Goal: Task Accomplishment & Management: Use online tool/utility

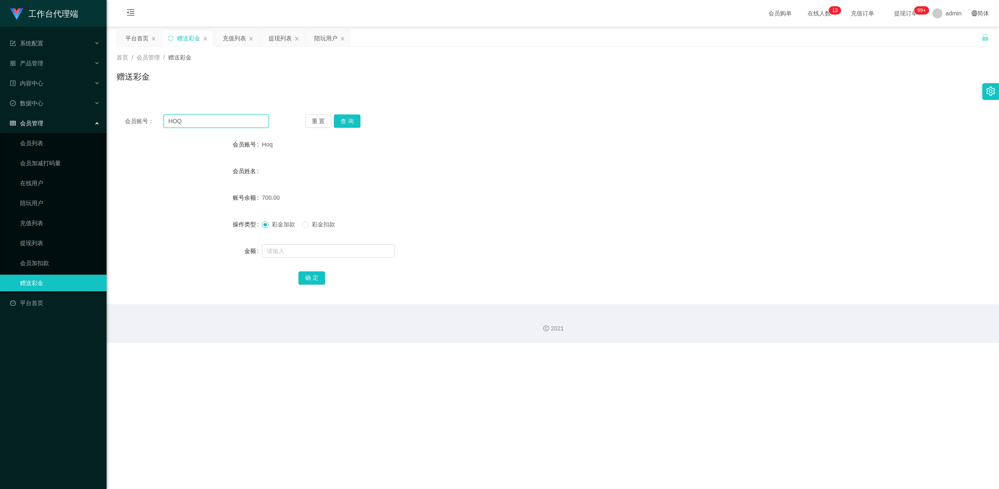
drag, startPoint x: 188, startPoint y: 118, endPoint x: 162, endPoint y: 118, distance: 25.4
click at [162, 118] on div "会员账号： HOQ" at bounding box center [197, 120] width 144 height 13
paste input "89503626"
type input "89503626"
click at [350, 121] on button "查 询" at bounding box center [347, 120] width 27 height 13
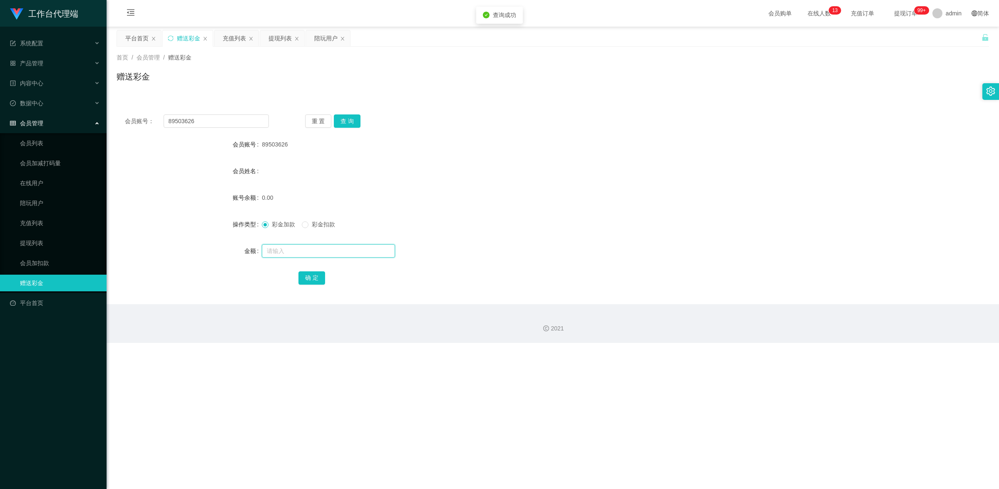
click at [291, 252] on input "text" at bounding box center [328, 250] width 133 height 13
type input "100"
drag, startPoint x: 310, startPoint y: 271, endPoint x: 317, endPoint y: 271, distance: 7.1
click at [310, 271] on button "确 定" at bounding box center [311, 277] width 27 height 13
drag, startPoint x: 150, startPoint y: 107, endPoint x: 142, endPoint y: 106, distance: 8.0
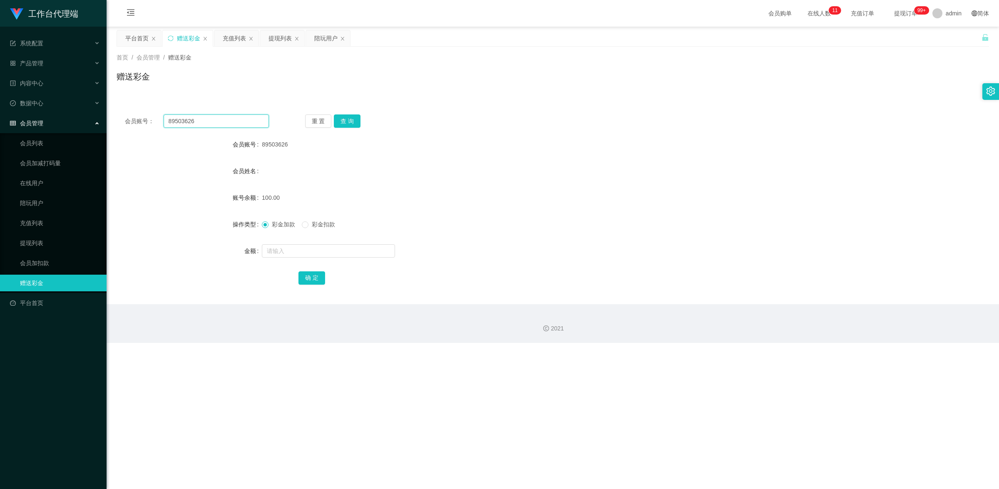
click at [142, 106] on div "会员账号： 89503626 重 置 查 询 会员账号 89503626 会员姓名 账号余额 100.00 操作类型 彩金加款 彩金扣款 金额 确 定" at bounding box center [553, 205] width 872 height 198
paste input "6208127"
type input "86208127"
click at [350, 119] on button "查 询" at bounding box center [347, 120] width 27 height 13
click at [285, 244] on input "text" at bounding box center [328, 250] width 133 height 13
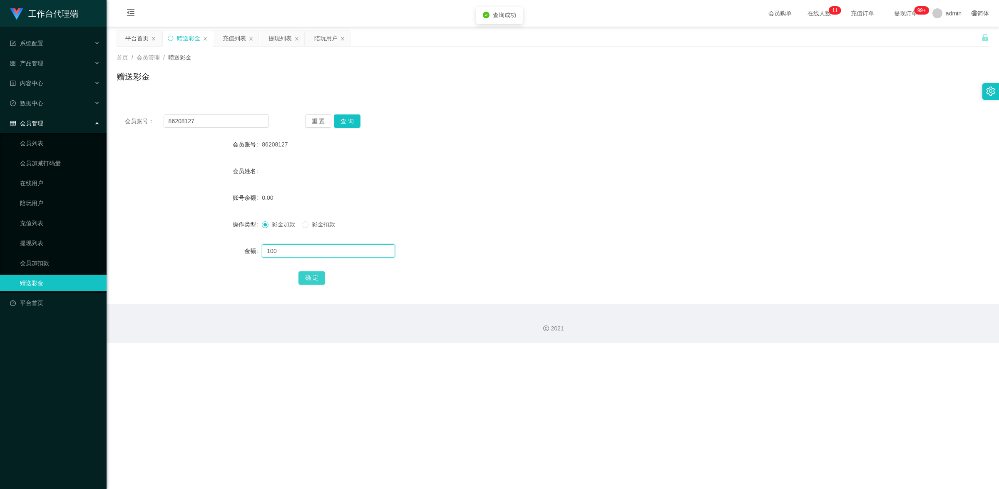
type input "100"
click at [313, 280] on button "确 定" at bounding box center [311, 277] width 27 height 13
drag, startPoint x: 201, startPoint y: 119, endPoint x: 149, endPoint y: 112, distance: 52.9
click at [149, 112] on div "会员账号： 86208127 重 置 查 询 会员账号 86208127 会员姓名 账号余额 100.00 操作类型 彩金加款 彩金扣款 金额 确 定" at bounding box center [553, 205] width 872 height 198
click at [207, 122] on input "86208127" at bounding box center [216, 120] width 105 height 13
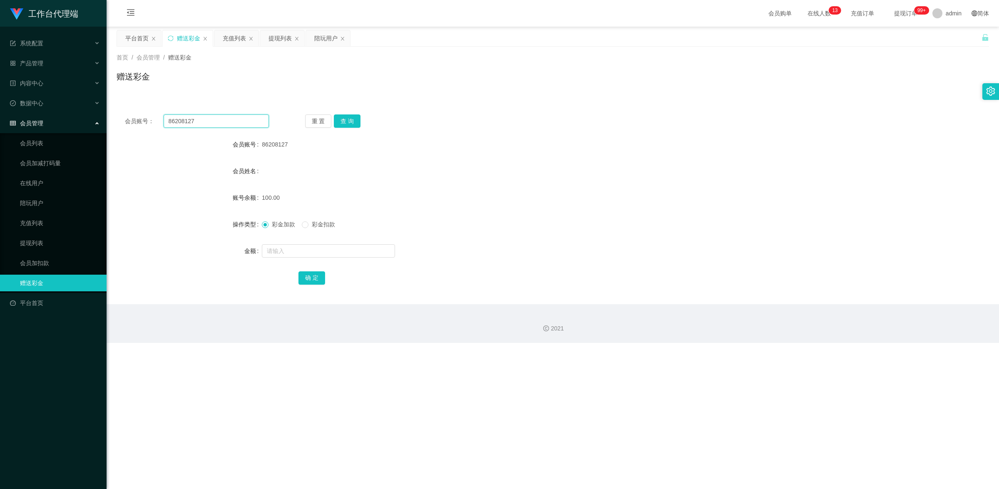
drag, startPoint x: 207, startPoint y: 122, endPoint x: 169, endPoint y: 112, distance: 39.6
click at [169, 112] on div "会员账号： 86208127 重 置 查 询 会员账号 86208127 会员姓名 账号余额 100.00 操作类型 彩金加款 彩金扣款 金额 确 定" at bounding box center [553, 205] width 872 height 198
paste input "stst0819"
type input "stst0819"
click at [346, 114] on div "会员账号： stst0819 重 置 查 询 会员账号 86208127 会员姓名 账号余额 100.00 操作类型 彩金加款 彩金扣款 金额 确 定" at bounding box center [553, 205] width 872 height 198
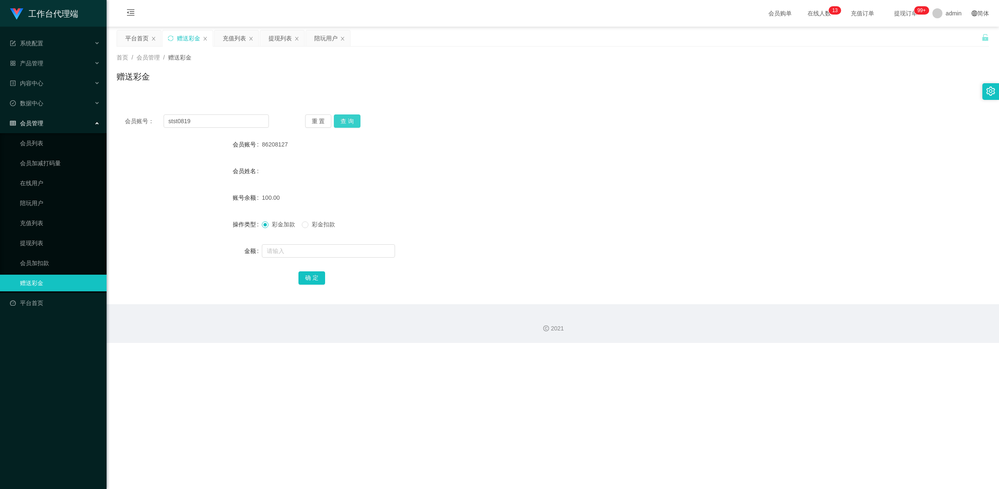
drag, startPoint x: 348, startPoint y: 117, endPoint x: 341, endPoint y: 127, distance: 12.4
click at [348, 117] on button "查 询" at bounding box center [347, 120] width 27 height 13
click at [313, 250] on input "text" at bounding box center [328, 250] width 133 height 13
type input "100"
click at [314, 273] on button "确 定" at bounding box center [311, 277] width 27 height 13
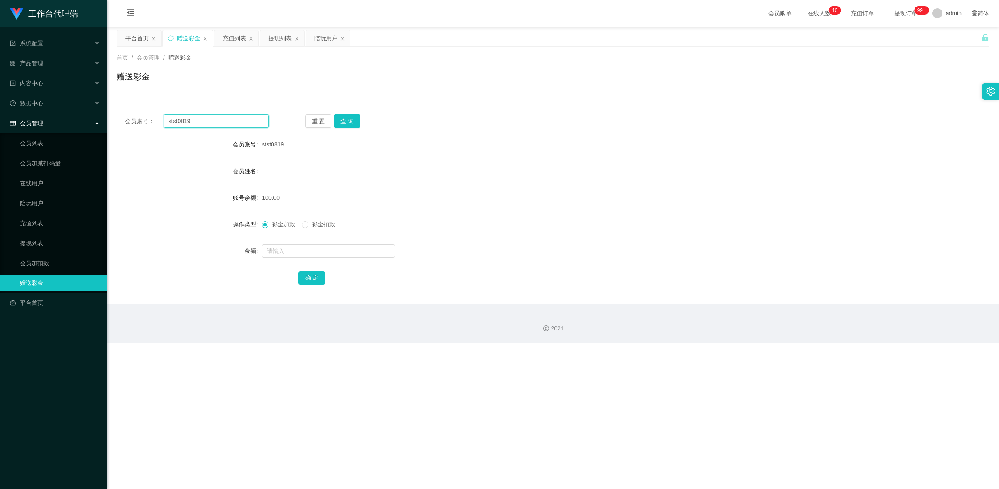
drag, startPoint x: 204, startPoint y: 117, endPoint x: 157, endPoint y: 113, distance: 46.8
click at [157, 113] on div "会员账号： stst0819 重 置 查 询 会员账号 stst0819 会员姓名 账号余额 100.00 操作类型 彩金加款 彩金扣款 金额 确 定" at bounding box center [553, 205] width 872 height 198
paste input "86208127"
type input "86208127"
click at [347, 117] on button "查 询" at bounding box center [347, 120] width 27 height 13
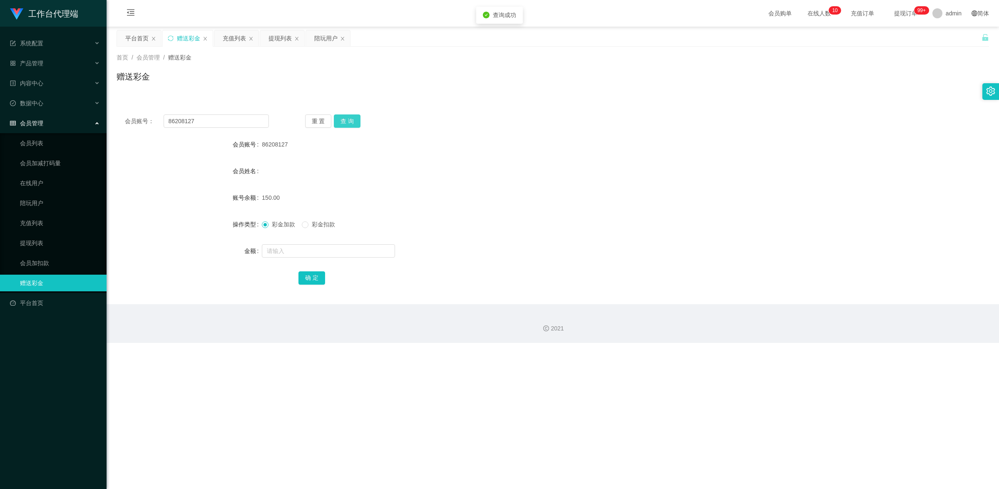
click at [344, 125] on button "查 询" at bounding box center [347, 120] width 27 height 13
drag, startPoint x: 50, startPoint y: 240, endPoint x: 63, endPoint y: 238, distance: 13.6
click at [50, 240] on link "提现列表" at bounding box center [60, 243] width 80 height 17
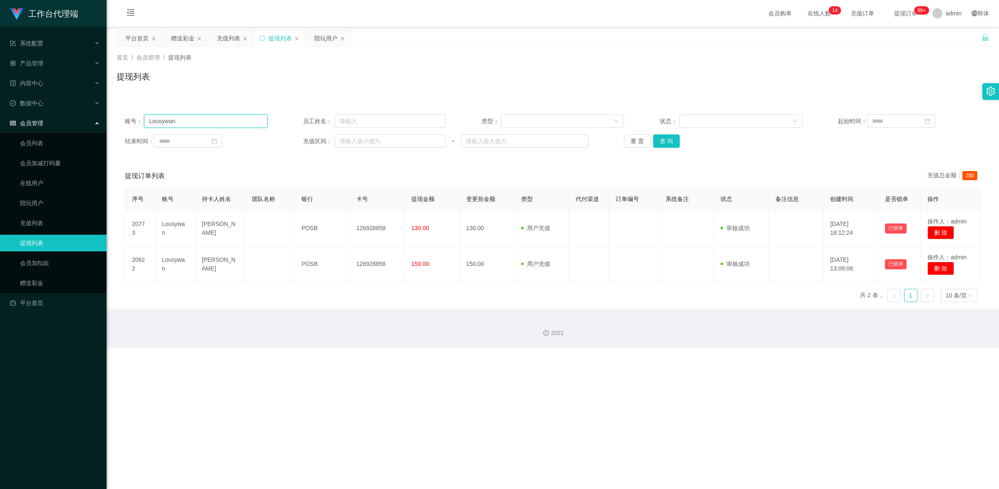
drag, startPoint x: 190, startPoint y: 119, endPoint x: 126, endPoint y: 109, distance: 64.5
click at [125, 109] on div "账号： Lousywan 员工姓名： 类型： 状态： 起始时间： 结束时间： 充值区间： ~ 重 置 查 询" at bounding box center [553, 131] width 872 height 50
paste input "stst0819"
type input "stst0819"
click at [650, 140] on div "重 置 查 询" at bounding box center [695, 140] width 143 height 13
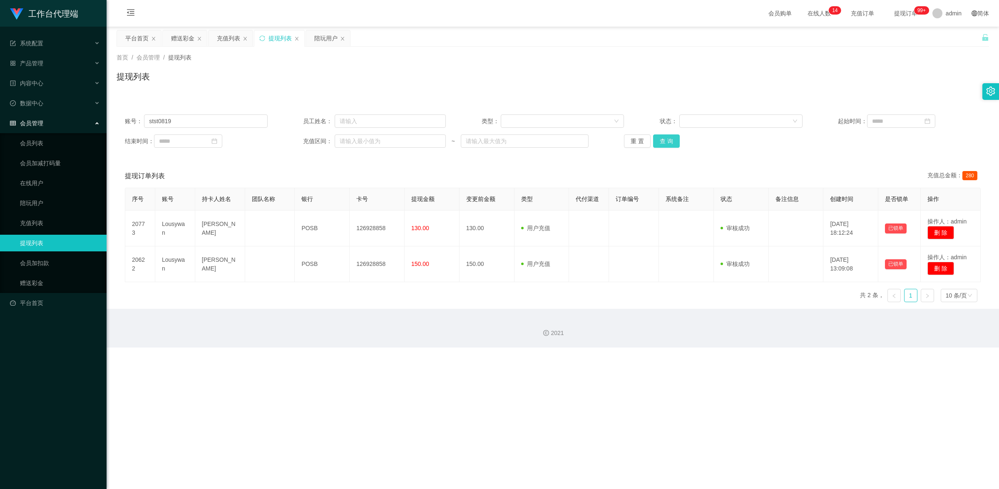
click at [660, 144] on button "查 询" at bounding box center [666, 140] width 27 height 13
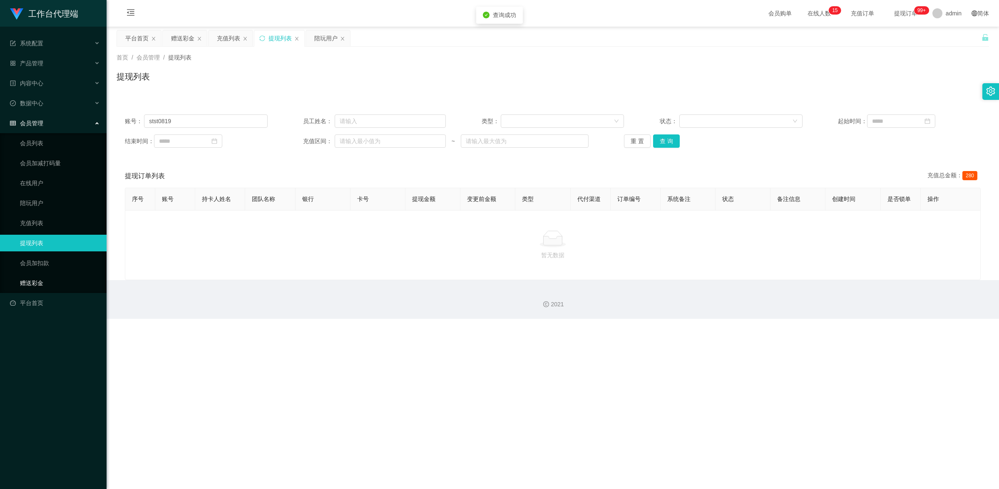
click at [44, 280] on link "赠送彩金" at bounding box center [60, 283] width 80 height 17
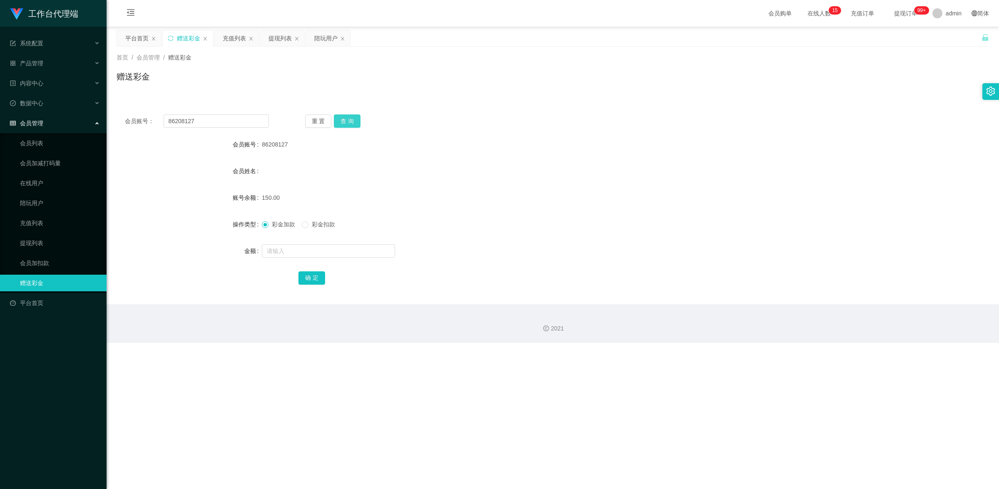
click at [340, 125] on button "查 询" at bounding box center [347, 120] width 27 height 13
drag, startPoint x: 197, startPoint y: 126, endPoint x: 150, endPoint y: 115, distance: 48.4
click at [150, 115] on div "会员账号： 86208127" at bounding box center [197, 120] width 144 height 13
paste input "stst0819"
type input "stst0819"
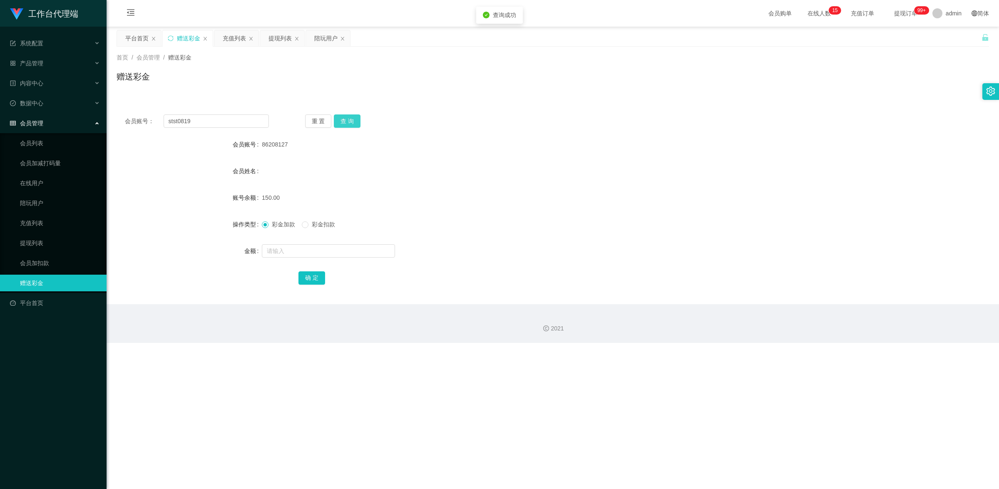
click at [344, 124] on button "查 询" at bounding box center [347, 120] width 27 height 13
click at [55, 238] on link "提现列表" at bounding box center [60, 243] width 80 height 17
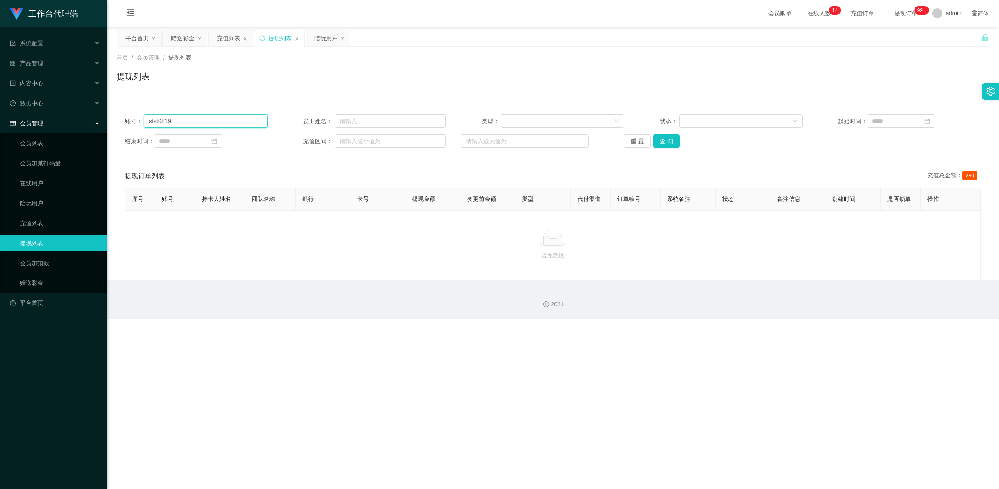
drag, startPoint x: 188, startPoint y: 119, endPoint x: 136, endPoint y: 118, distance: 52.5
click at [136, 118] on div "账号： stst0819" at bounding box center [196, 120] width 143 height 13
paste input "89503626"
type input "89503626"
click at [658, 136] on button "查 询" at bounding box center [666, 140] width 27 height 13
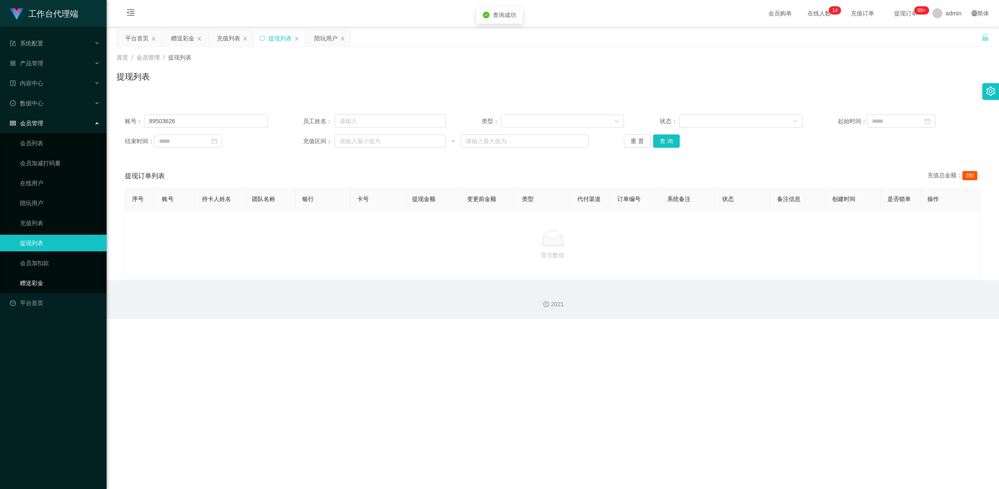
click at [42, 286] on link "赠送彩金" at bounding box center [60, 283] width 80 height 17
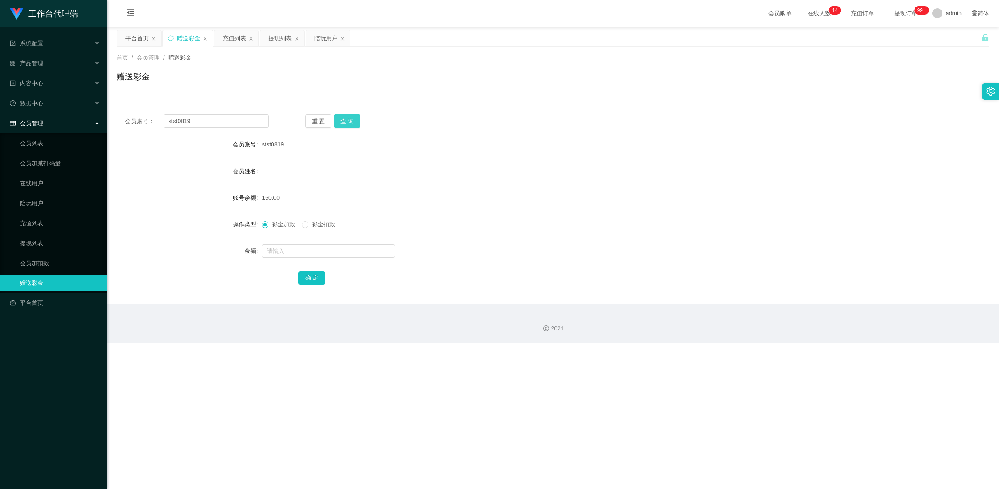
click at [355, 123] on button "查 询" at bounding box center [347, 120] width 27 height 13
drag, startPoint x: 198, startPoint y: 119, endPoint x: 159, endPoint y: 116, distance: 38.8
click at [159, 116] on div "会员账号： stst0819" at bounding box center [197, 120] width 144 height 13
paste input "89503626"
type input "89503626"
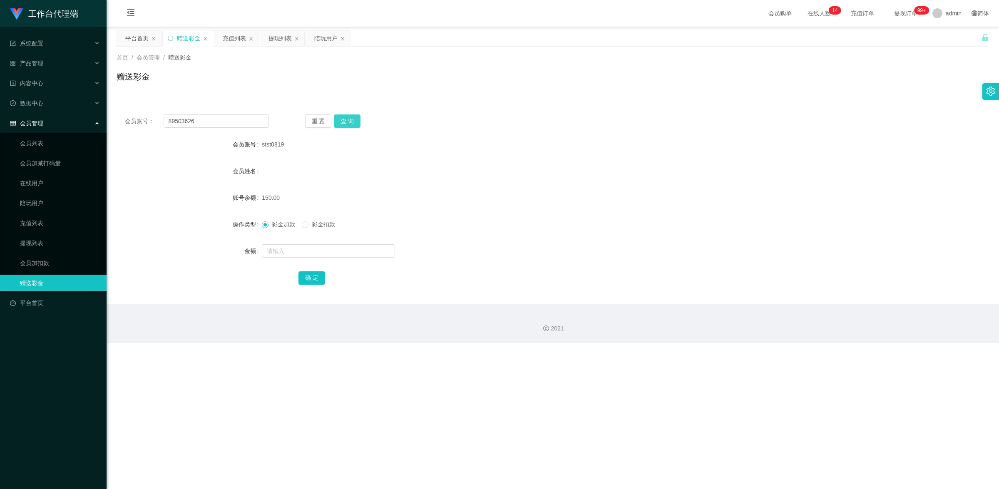
click at [346, 123] on button "查 询" at bounding box center [347, 120] width 27 height 13
click at [355, 121] on button "查 询" at bounding box center [347, 120] width 27 height 13
click at [46, 244] on link "提现列表" at bounding box center [60, 243] width 80 height 17
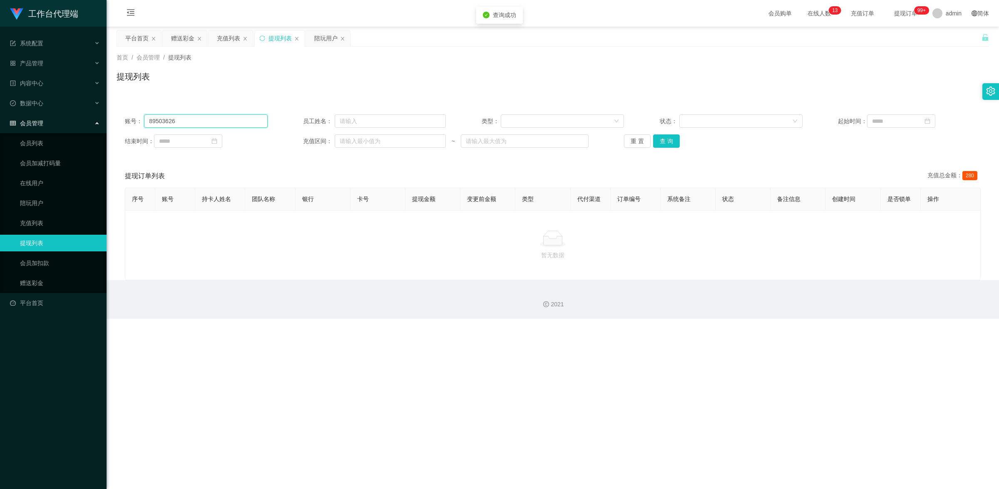
drag, startPoint x: 186, startPoint y: 121, endPoint x: 146, endPoint y: 117, distance: 40.5
click at [146, 117] on input "89503626" at bounding box center [205, 120] width 123 height 13
click at [663, 140] on button "查 询" at bounding box center [666, 140] width 27 height 13
drag, startPoint x: 205, startPoint y: 121, endPoint x: 144, endPoint y: 117, distance: 60.9
click at [144, 117] on input "89503626" at bounding box center [205, 120] width 123 height 13
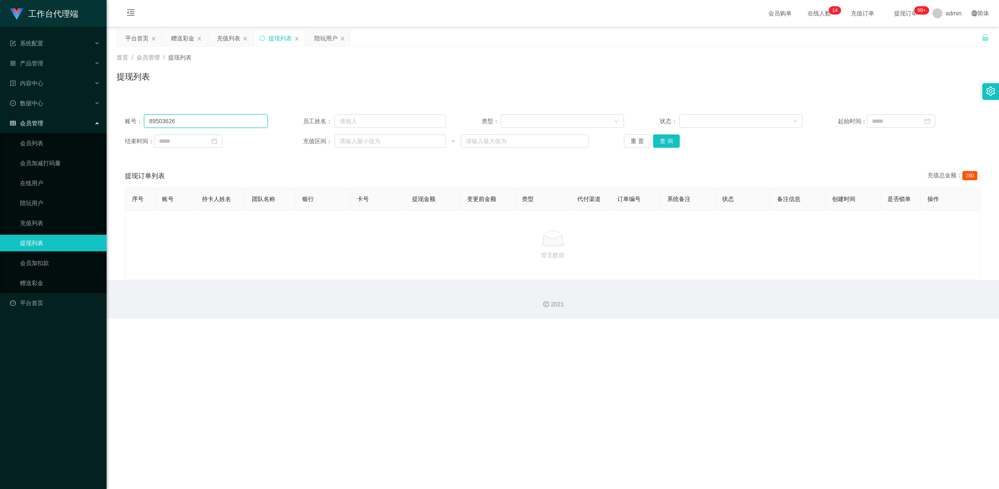
paste input "stst0819"
type input "stst0819"
click at [673, 142] on button "查 询" at bounding box center [666, 140] width 27 height 13
click at [59, 276] on link "赠送彩金" at bounding box center [60, 283] width 80 height 17
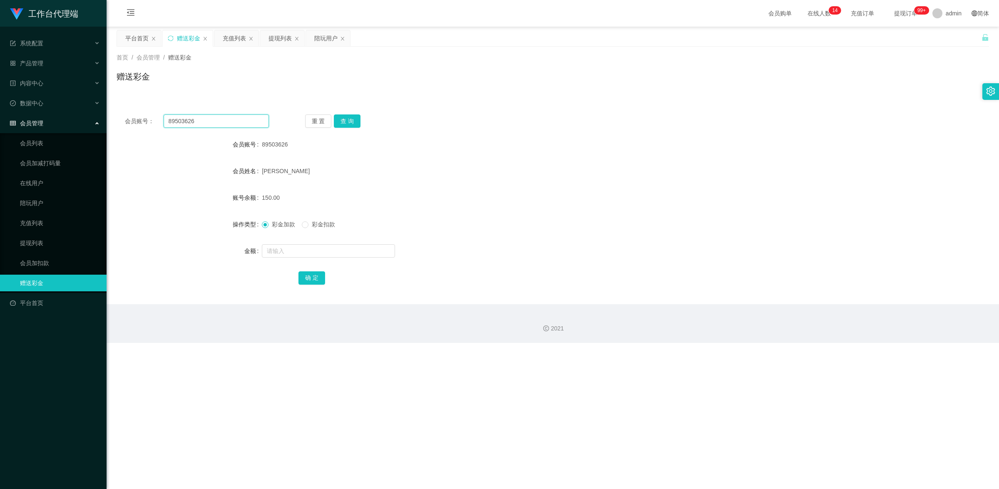
click at [209, 122] on input "89503626" at bounding box center [216, 120] width 105 height 13
paste input "stst0819"
type input "stst0819"
click at [348, 123] on button "查 询" at bounding box center [347, 120] width 27 height 13
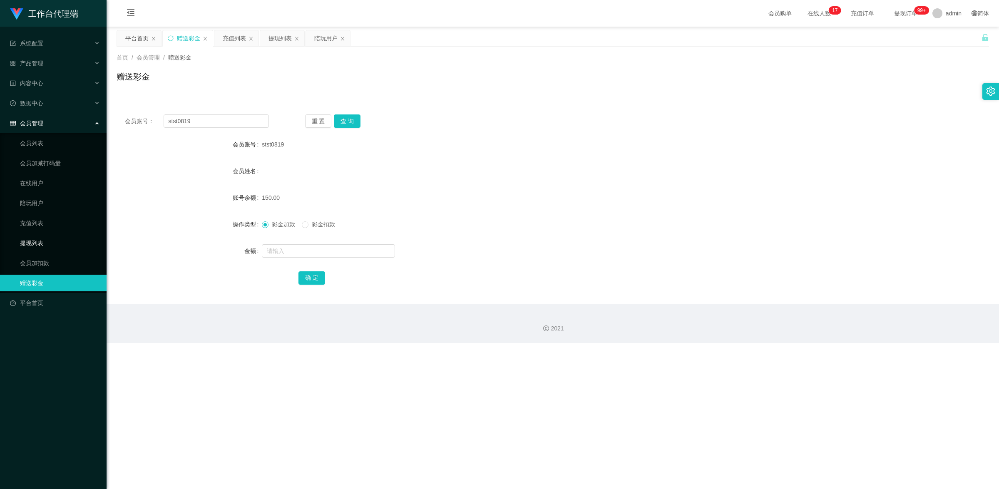
click at [48, 236] on link "提现列表" at bounding box center [60, 243] width 80 height 17
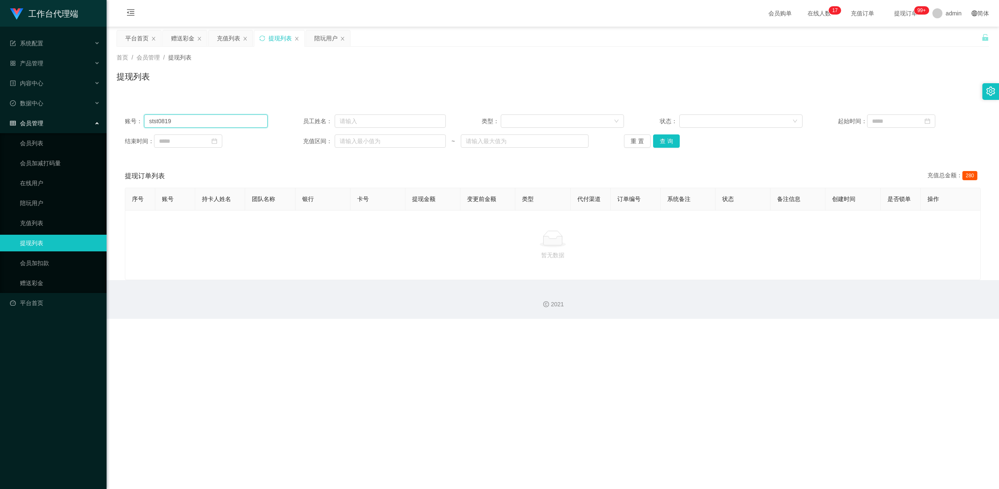
drag, startPoint x: 180, startPoint y: 122, endPoint x: 139, endPoint y: 122, distance: 41.6
click at [139, 122] on div "账号： stst0819" at bounding box center [196, 120] width 143 height 13
paste input "86208127"
type input "86208127"
click at [665, 144] on button "查 询" at bounding box center [666, 140] width 27 height 13
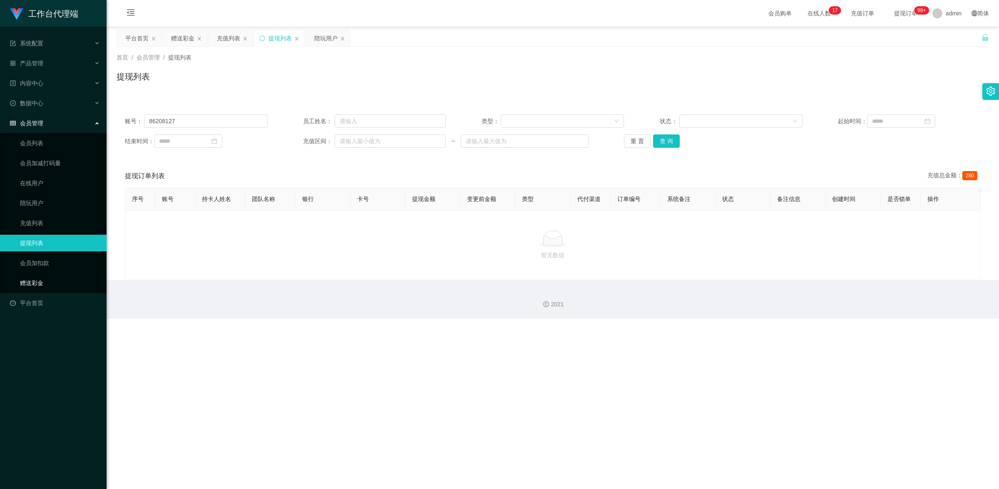
click at [51, 280] on link "赠送彩金" at bounding box center [60, 283] width 80 height 17
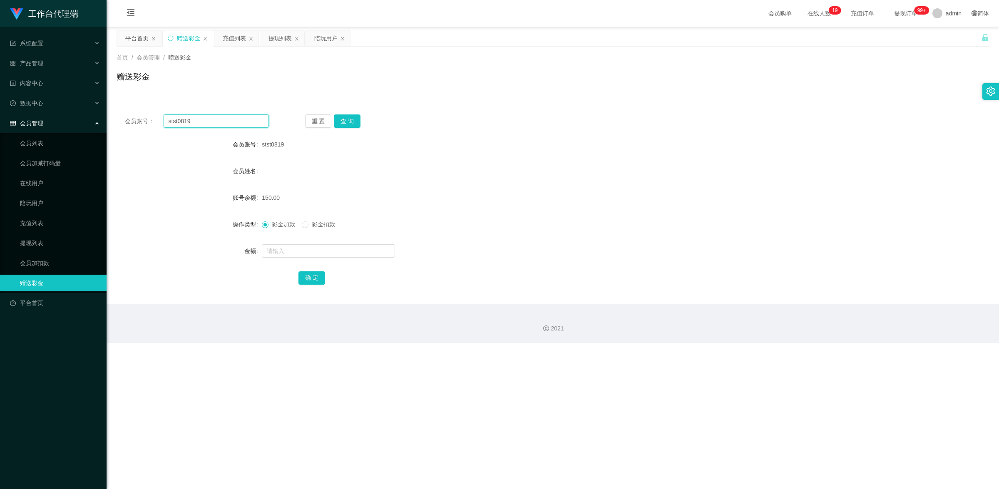
drag, startPoint x: 218, startPoint y: 119, endPoint x: 167, endPoint y: 120, distance: 50.4
click at [158, 118] on div "会员账号： stst0819" at bounding box center [197, 120] width 144 height 13
paste input "86208127"
type input "86208127"
click at [356, 121] on button "查 询" at bounding box center [347, 120] width 27 height 13
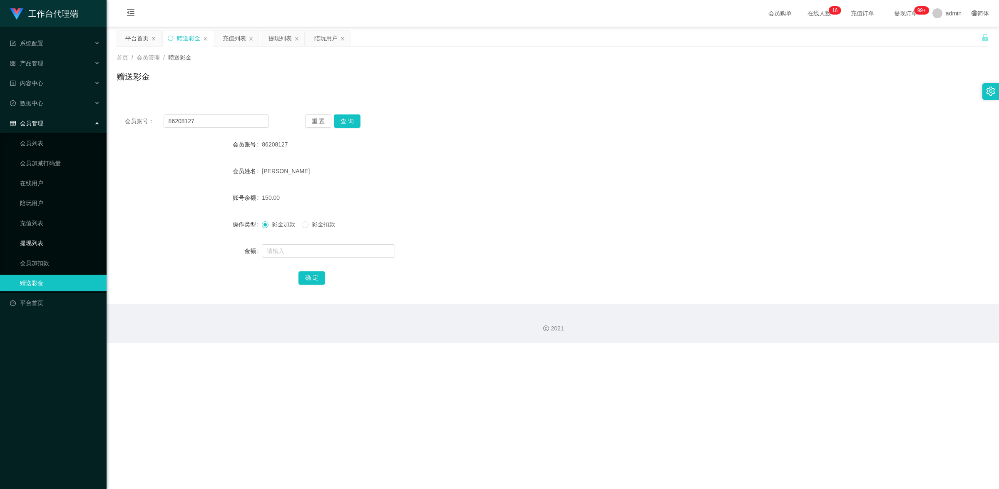
click at [52, 242] on link "提现列表" at bounding box center [60, 243] width 80 height 17
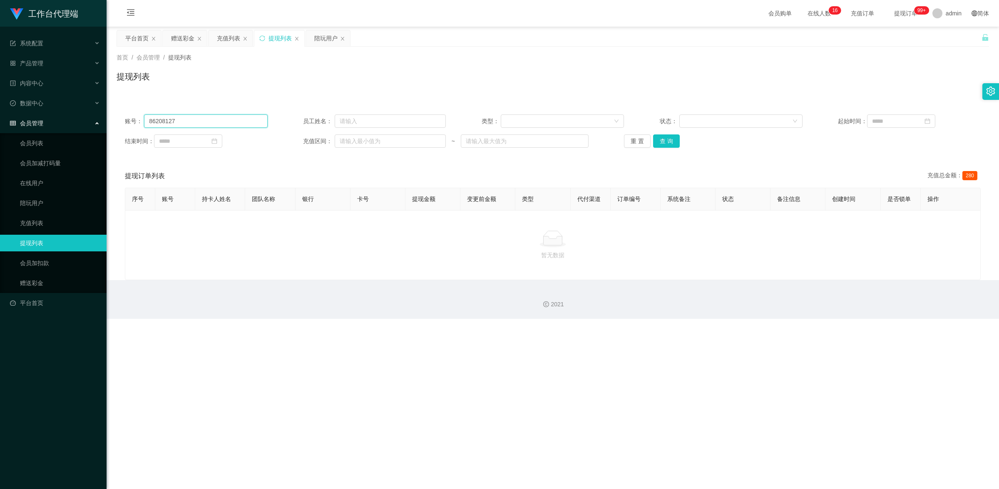
click at [151, 115] on input "86208127" at bounding box center [205, 120] width 123 height 13
type input "8"
paste input "89503626"
drag, startPoint x: 671, startPoint y: 142, endPoint x: 712, endPoint y: 151, distance: 41.7
click at [671, 142] on button "查 询" at bounding box center [666, 140] width 27 height 13
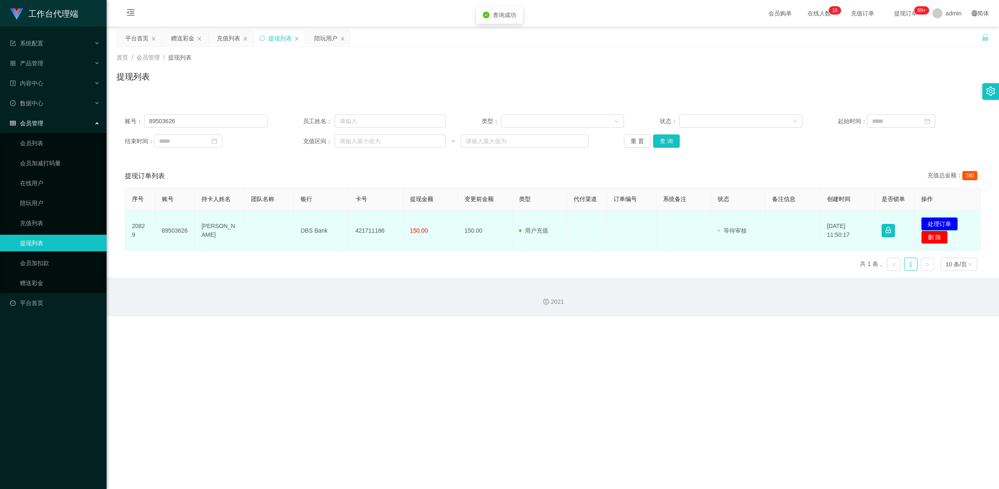
click at [943, 224] on button "处理订单" at bounding box center [939, 223] width 37 height 13
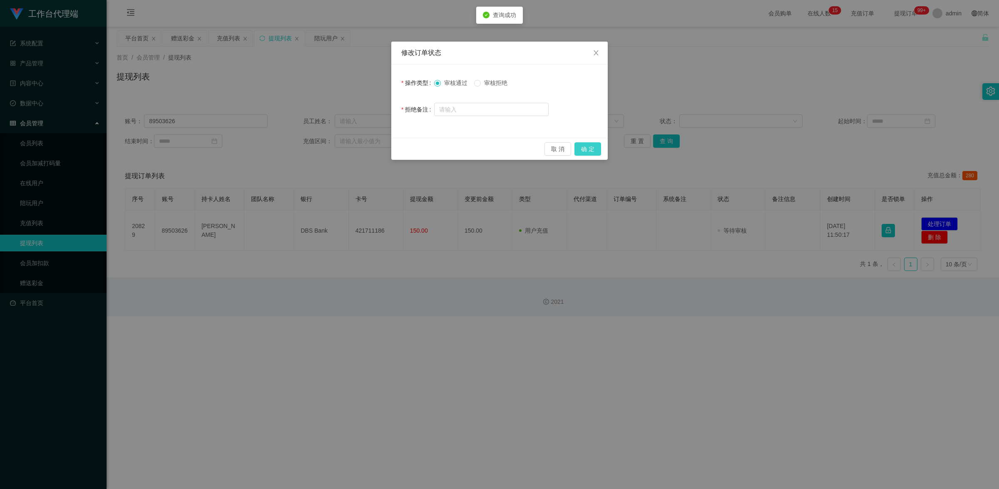
drag, startPoint x: 594, startPoint y: 146, endPoint x: 678, endPoint y: 113, distance: 90.8
click at [594, 146] on button "确 定" at bounding box center [587, 148] width 27 height 13
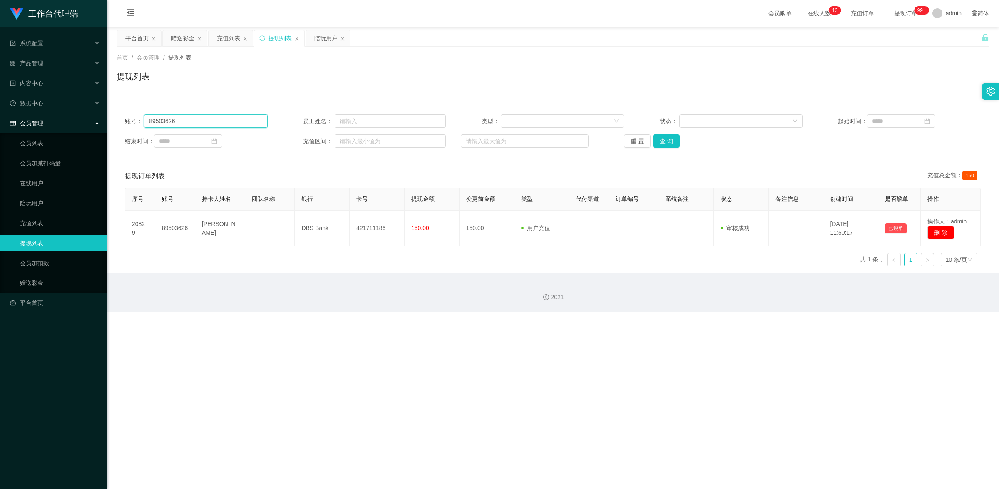
drag, startPoint x: 186, startPoint y: 121, endPoint x: 139, endPoint y: 112, distance: 47.8
click at [139, 112] on div "账号： 89503626 员工姓名： 类型： 状态： 起始时间： 结束时间： 充值区间： ~ 重 置 查 询" at bounding box center [553, 131] width 872 height 50
paste input "stst0819"
type input "stst0819"
click at [675, 143] on button "查 询" at bounding box center [666, 140] width 27 height 13
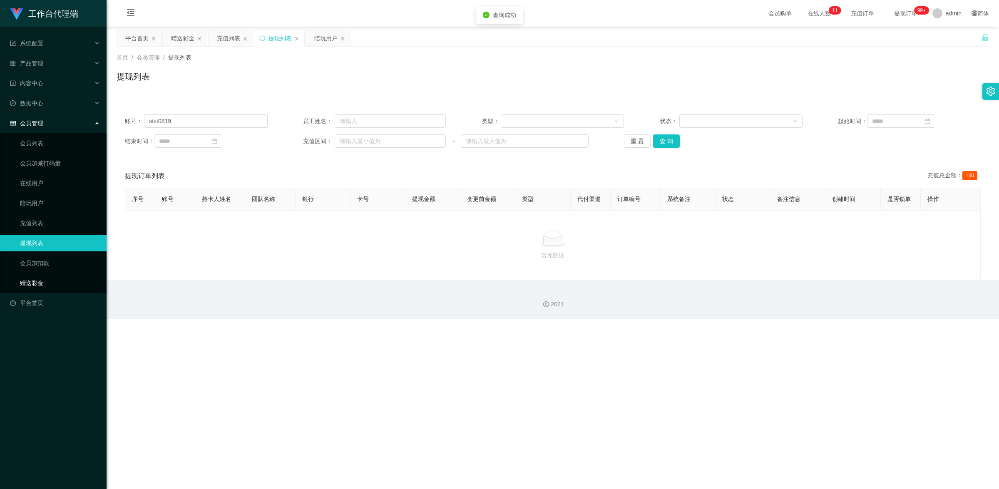
drag, startPoint x: 38, startPoint y: 284, endPoint x: 51, endPoint y: 284, distance: 12.9
click at [38, 284] on link "赠送彩金" at bounding box center [60, 283] width 80 height 17
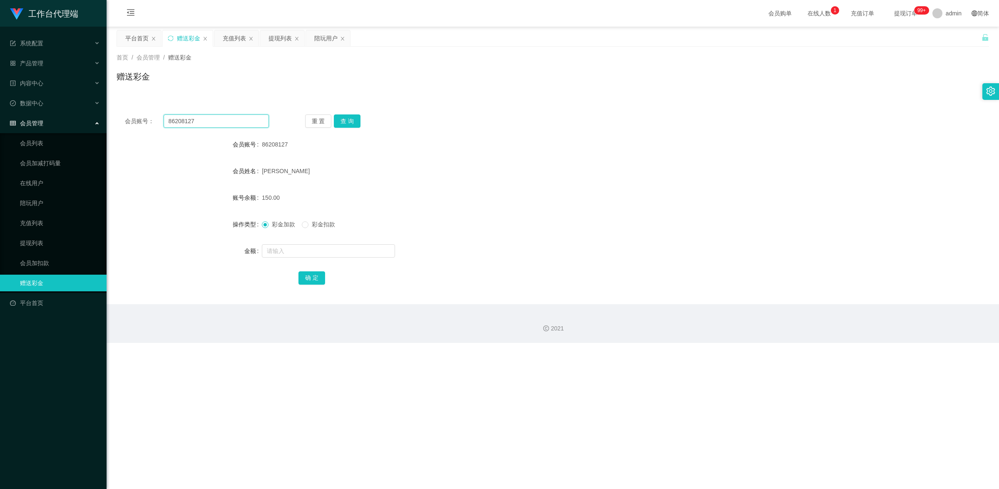
drag, startPoint x: 206, startPoint y: 124, endPoint x: 162, endPoint y: 123, distance: 43.7
click at [162, 123] on div "会员账号： 86208127" at bounding box center [197, 120] width 144 height 13
click at [349, 115] on button "查 询" at bounding box center [347, 120] width 27 height 13
click at [347, 115] on button "查 询" at bounding box center [347, 120] width 27 height 13
click at [40, 201] on link "陪玩用户" at bounding box center [60, 203] width 80 height 17
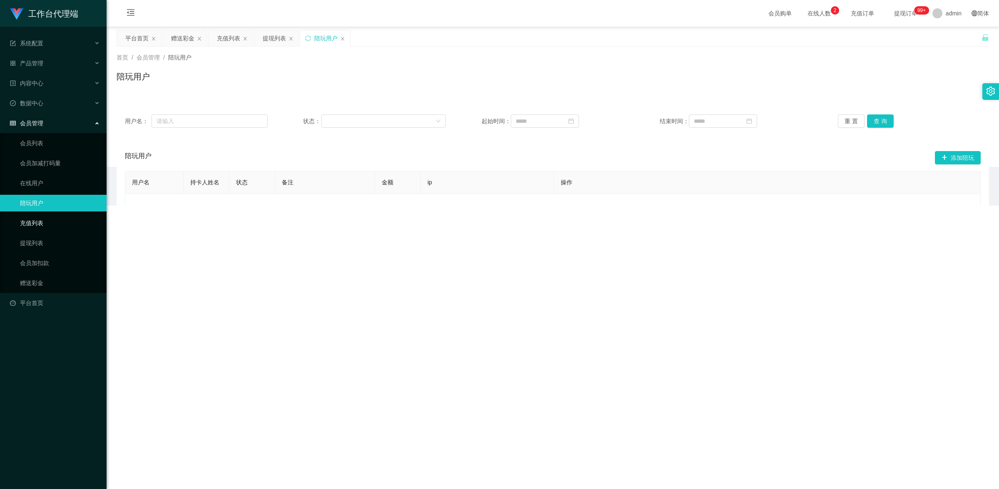
click at [38, 226] on link "充值列表" at bounding box center [60, 223] width 80 height 17
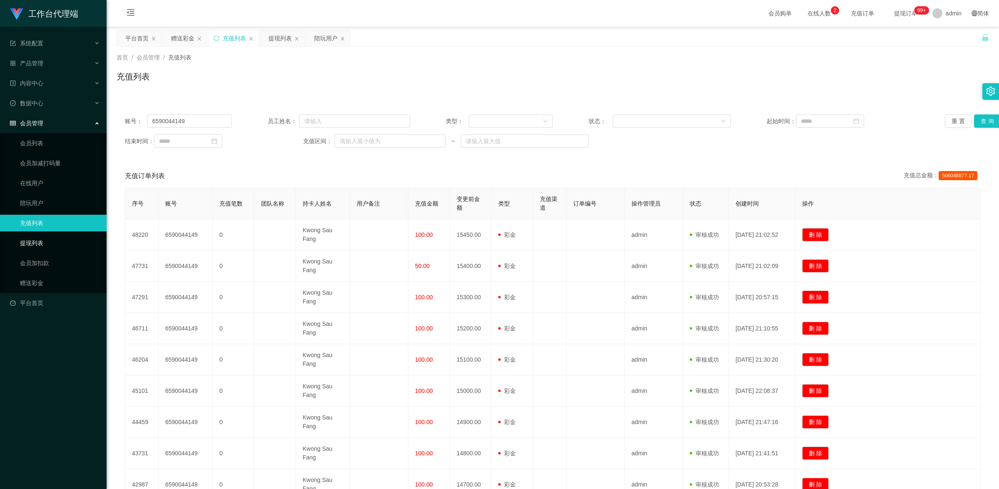
click at [51, 242] on link "提现列表" at bounding box center [60, 243] width 80 height 17
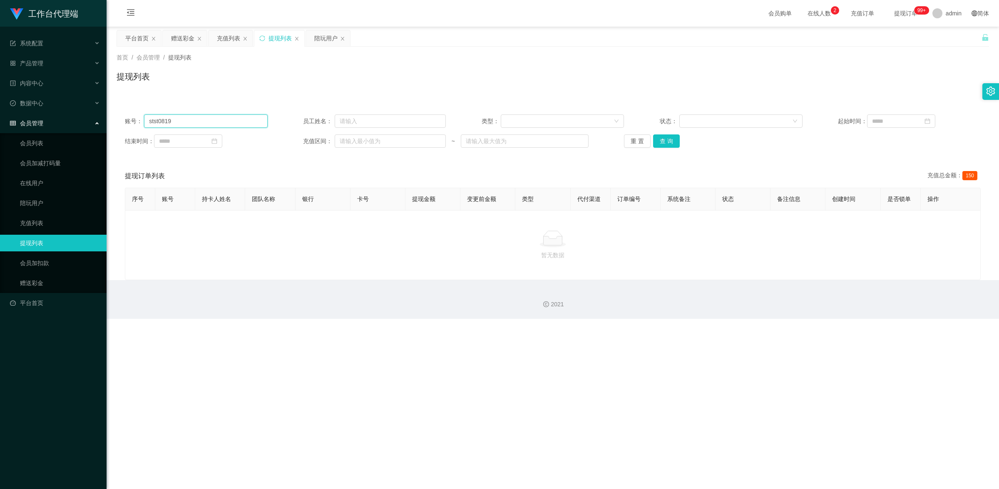
drag, startPoint x: 184, startPoint y: 123, endPoint x: 138, endPoint y: 117, distance: 46.9
click at [138, 117] on div "账号： stst0819" at bounding box center [196, 120] width 143 height 13
paste input "86208127"
type input "86208127"
click at [664, 148] on button "查 询" at bounding box center [666, 140] width 27 height 13
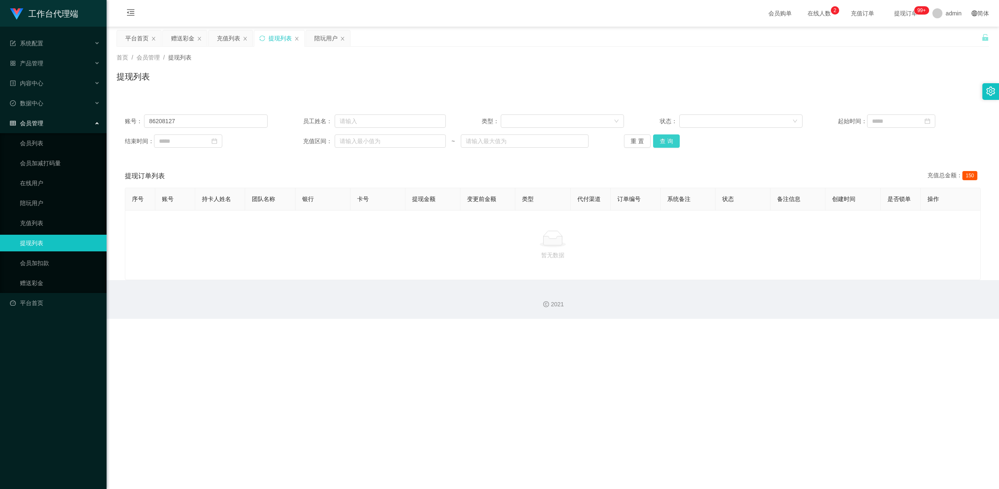
drag, startPoint x: 665, startPoint y: 144, endPoint x: 673, endPoint y: 144, distance: 7.9
click at [665, 144] on button "查 询" at bounding box center [666, 140] width 27 height 13
click at [48, 278] on link "赠送彩金" at bounding box center [60, 283] width 80 height 17
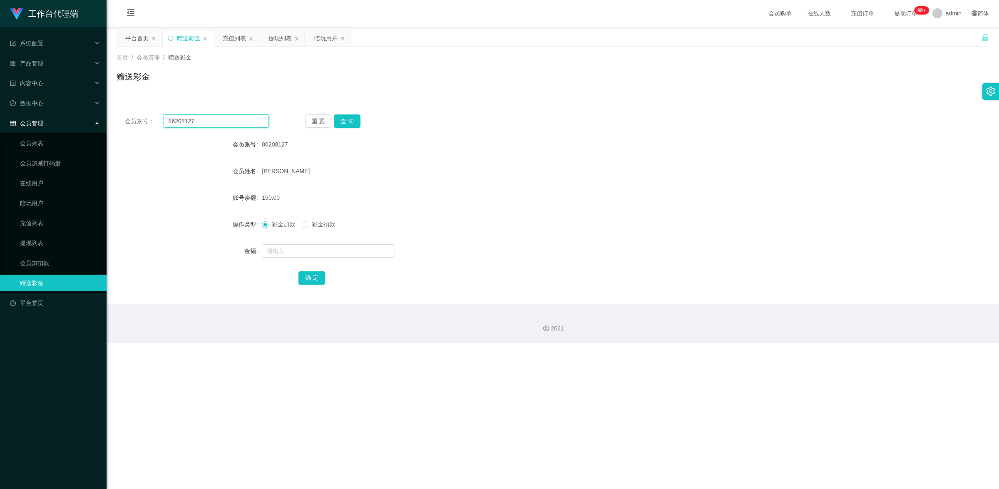
drag, startPoint x: 196, startPoint y: 122, endPoint x: 163, endPoint y: 119, distance: 33.0
click at [164, 119] on input "86208127" at bounding box center [216, 120] width 105 height 13
click at [348, 120] on button "查 询" at bounding box center [347, 120] width 27 height 13
click at [316, 258] on div at bounding box center [516, 251] width 509 height 17
click at [320, 250] on input "text" at bounding box center [328, 250] width 133 height 13
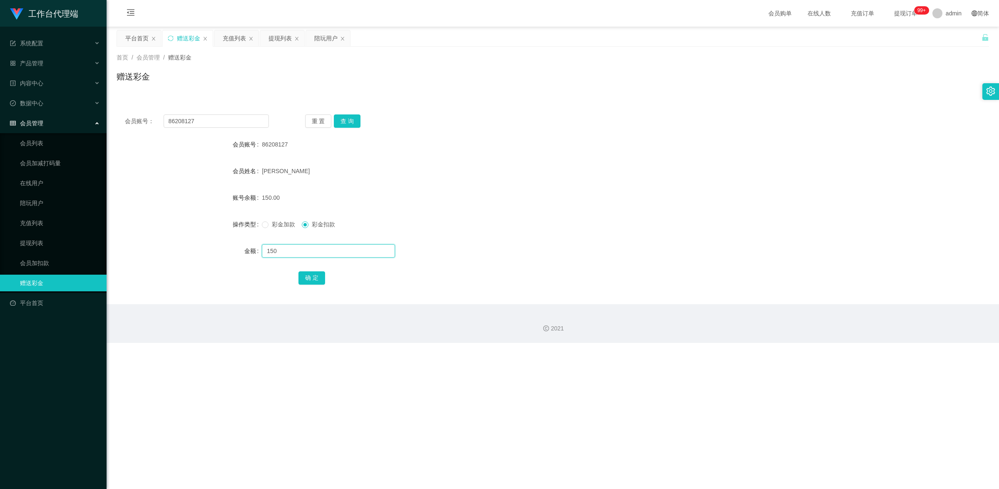
type input "150"
drag, startPoint x: 311, startPoint y: 277, endPoint x: 407, endPoint y: 252, distance: 98.9
click at [311, 277] on button "确 定" at bounding box center [311, 277] width 27 height 13
drag, startPoint x: 192, startPoint y: 125, endPoint x: 165, endPoint y: 119, distance: 27.7
click at [165, 119] on input "86208127" at bounding box center [216, 120] width 105 height 13
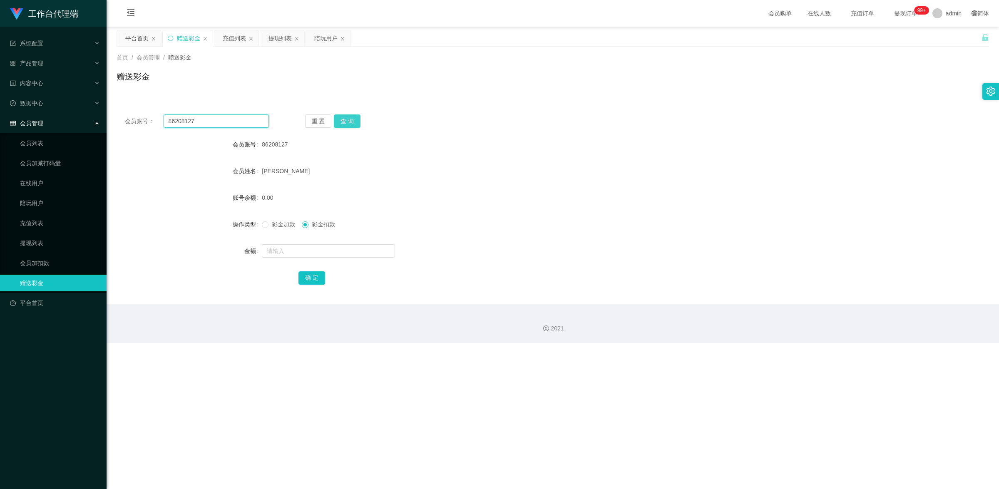
paste input "stst0819"
type input "stst0819"
click at [343, 119] on button "查 询" at bounding box center [347, 120] width 27 height 13
click at [303, 246] on input "text" at bounding box center [328, 250] width 133 height 13
type input "150"
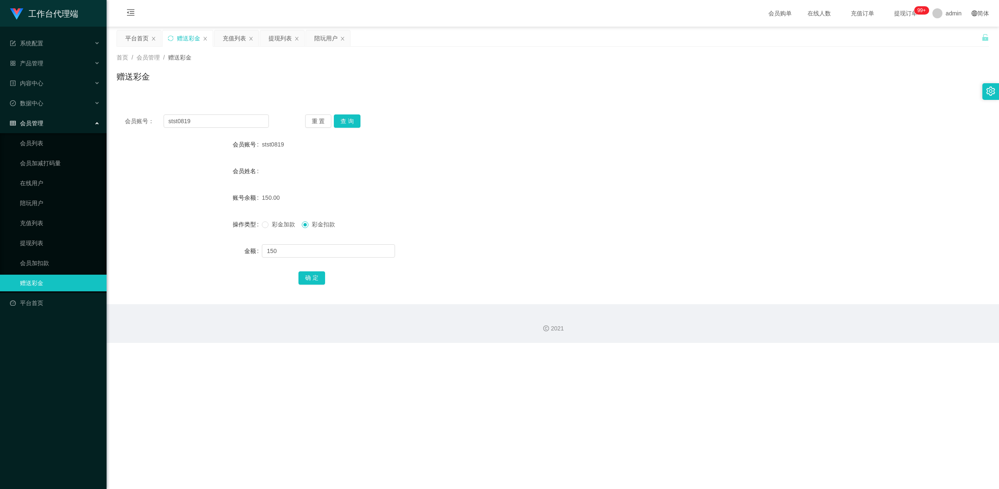
click at [309, 284] on div "确 定" at bounding box center [552, 277] width 509 height 17
click at [317, 276] on button "确 定" at bounding box center [311, 277] width 27 height 13
click at [352, 122] on button "查 询" at bounding box center [347, 120] width 27 height 13
click at [51, 243] on link "提现列表" at bounding box center [60, 243] width 80 height 17
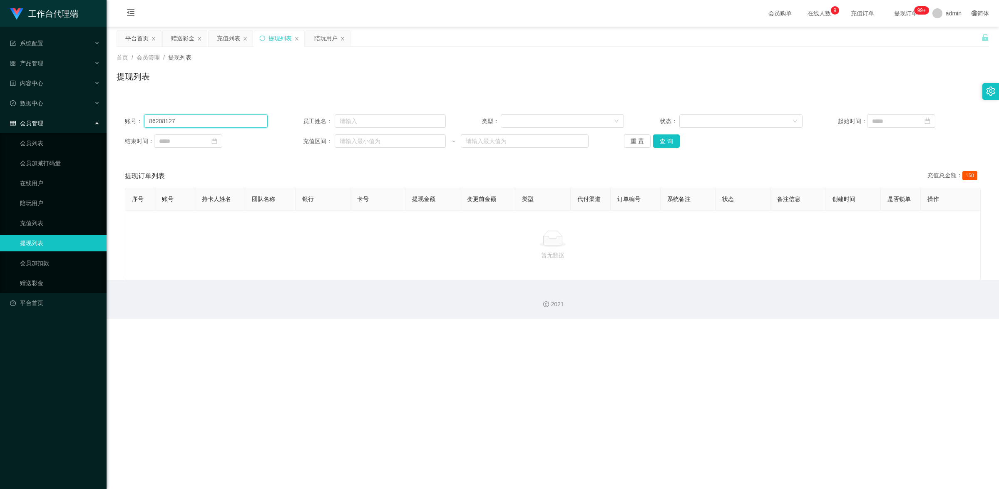
drag, startPoint x: 178, startPoint y: 117, endPoint x: 146, endPoint y: 115, distance: 31.3
click at [146, 115] on input "86208127" at bounding box center [205, 120] width 123 height 13
paste input "stst0819"
type input "stst0819"
click at [670, 140] on button "查 询" at bounding box center [666, 140] width 27 height 13
